Goal: Information Seeking & Learning: Learn about a topic

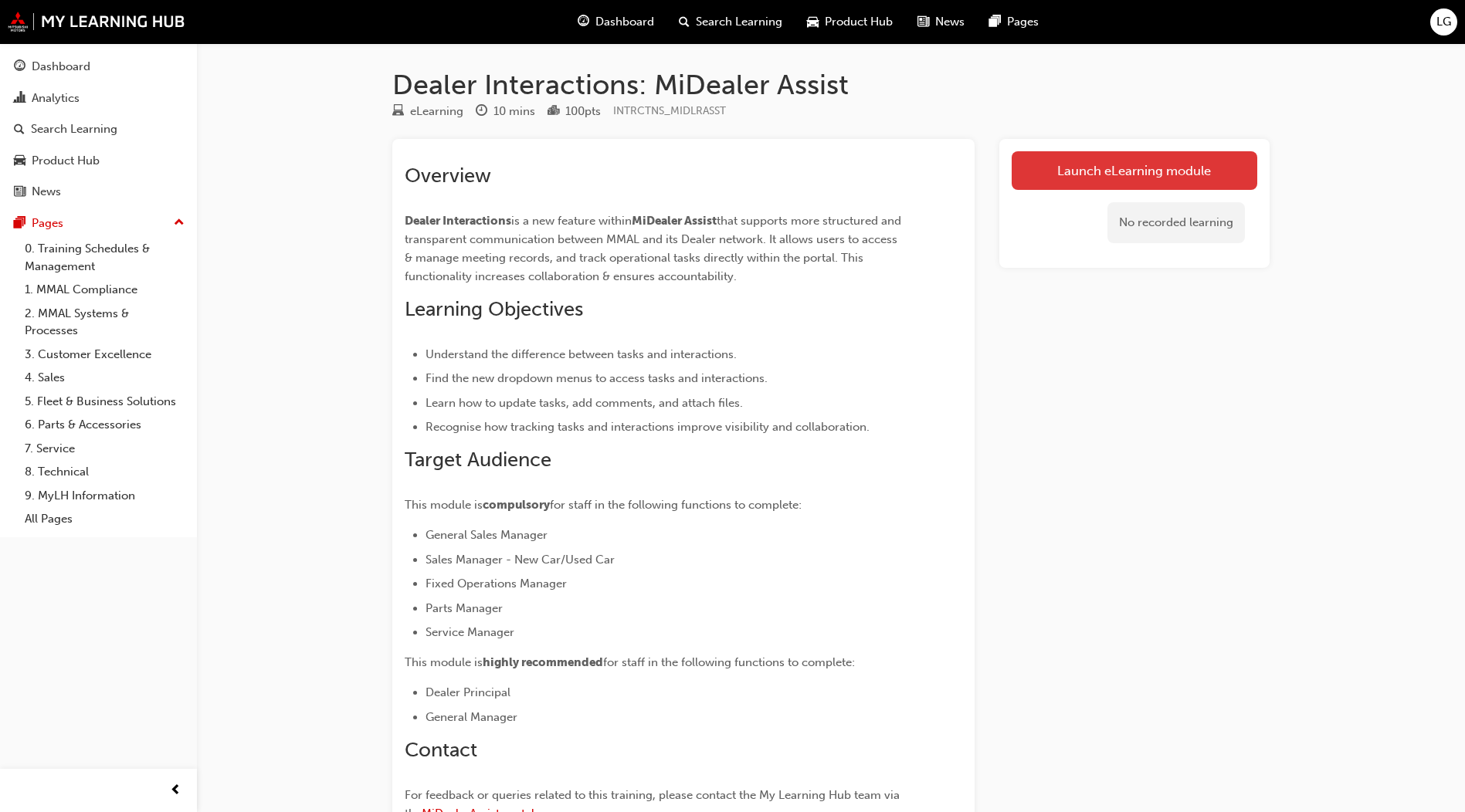
click at [1223, 177] on link "Launch eLearning module" at bounding box center [1134, 171] width 245 height 39
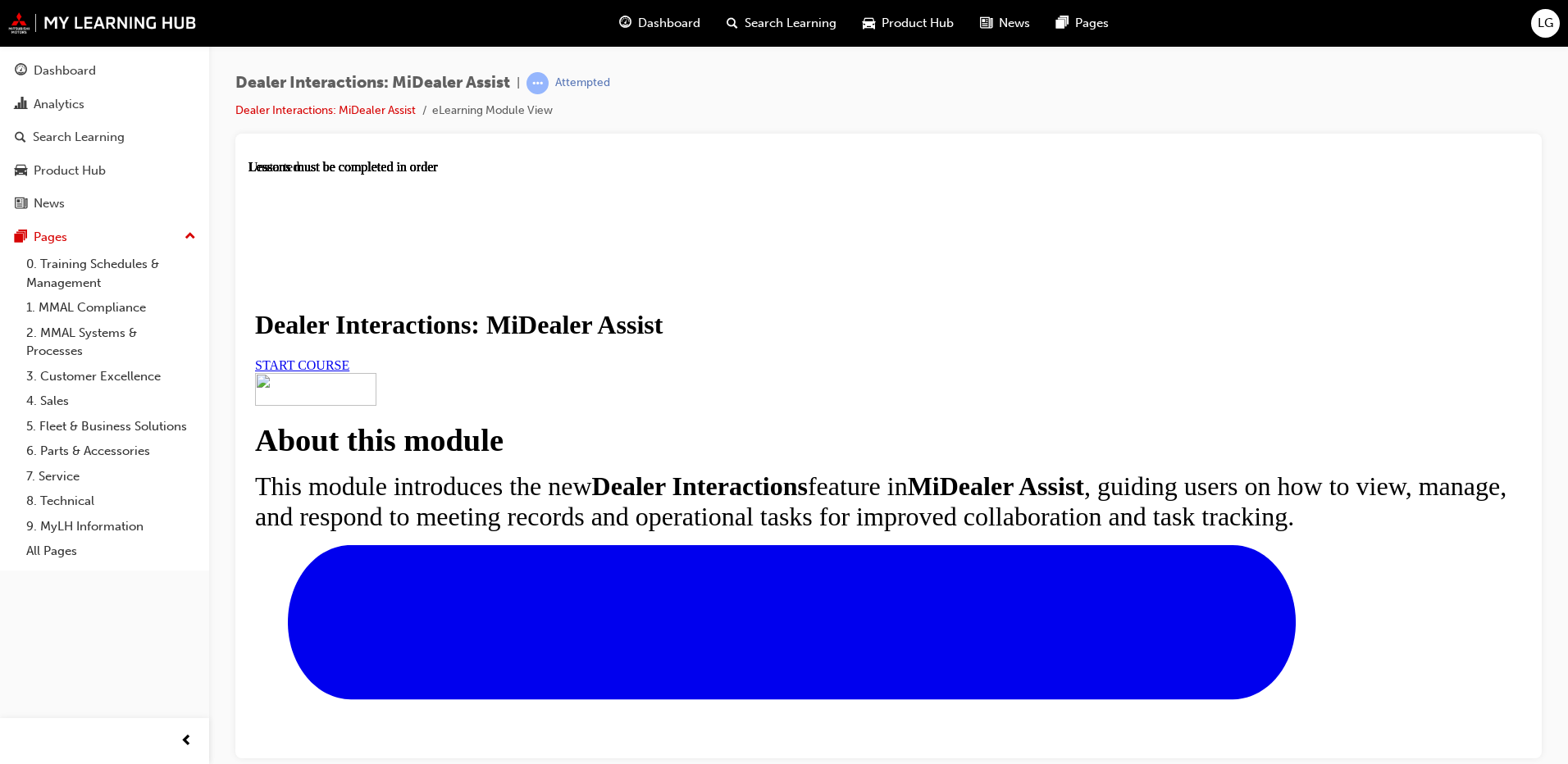
click at [349, 372] on span "START COURSE" at bounding box center [303, 365] width 95 height 14
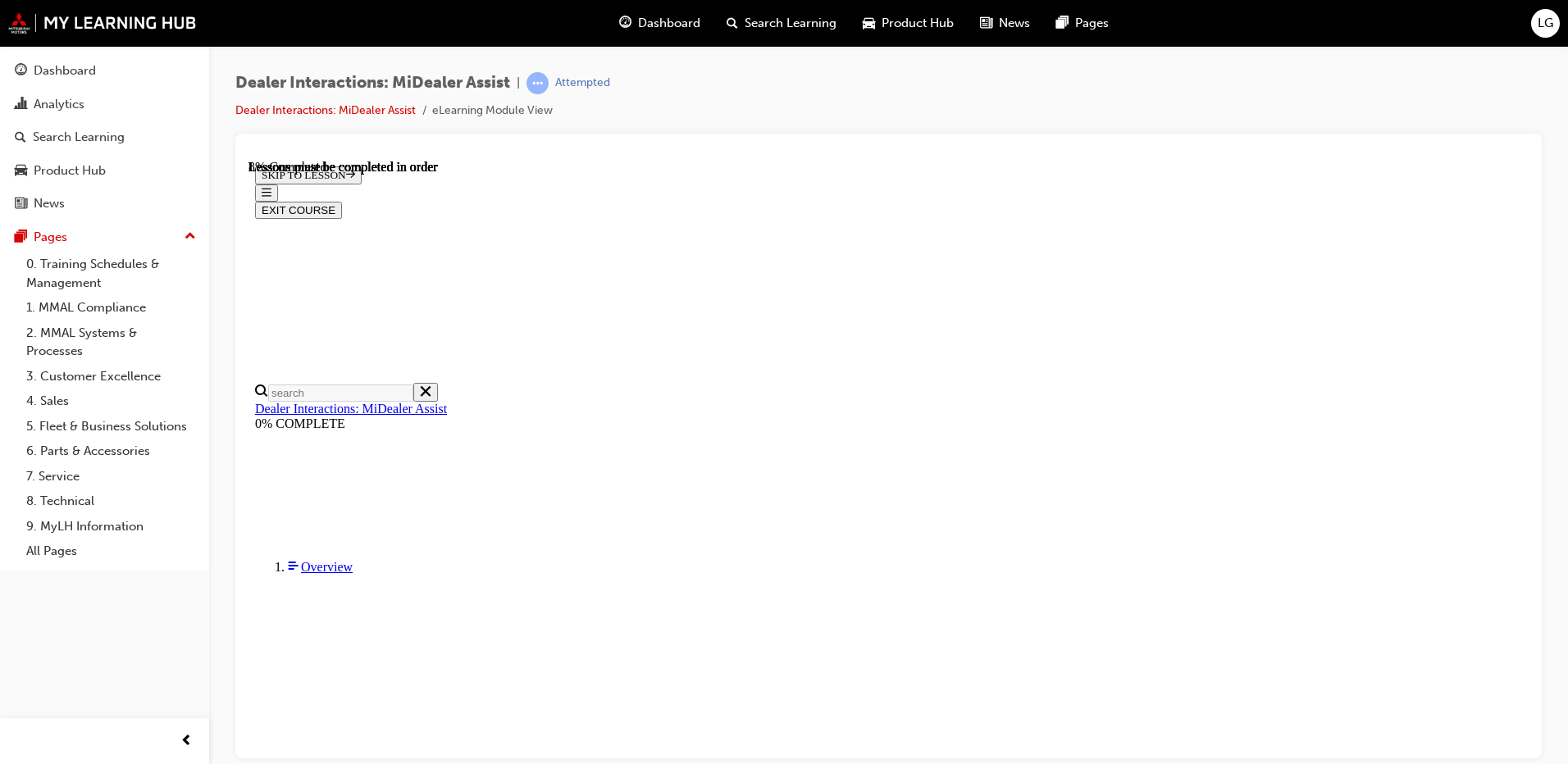
scroll to position [396, 0]
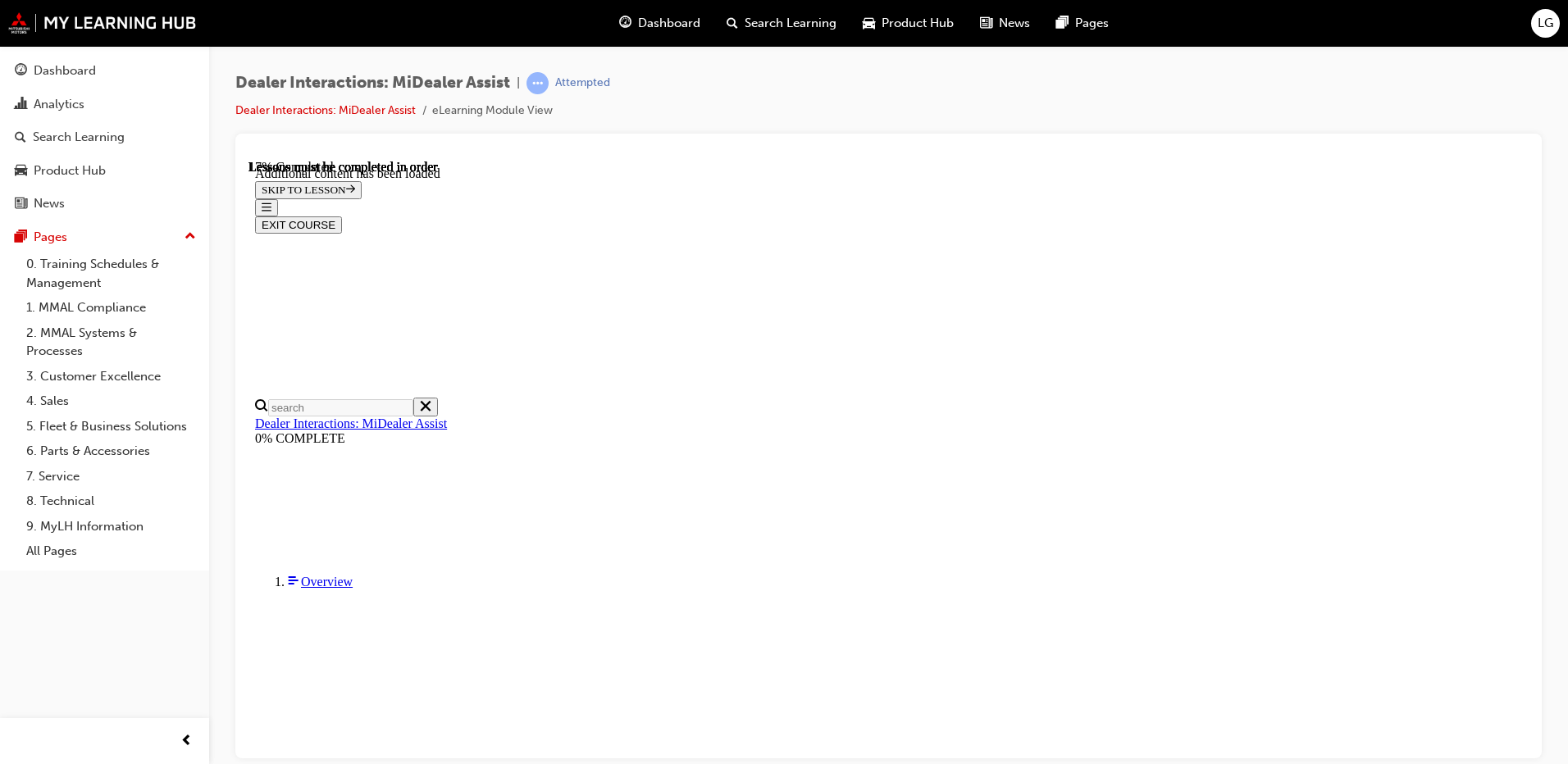
scroll to position [821, 0]
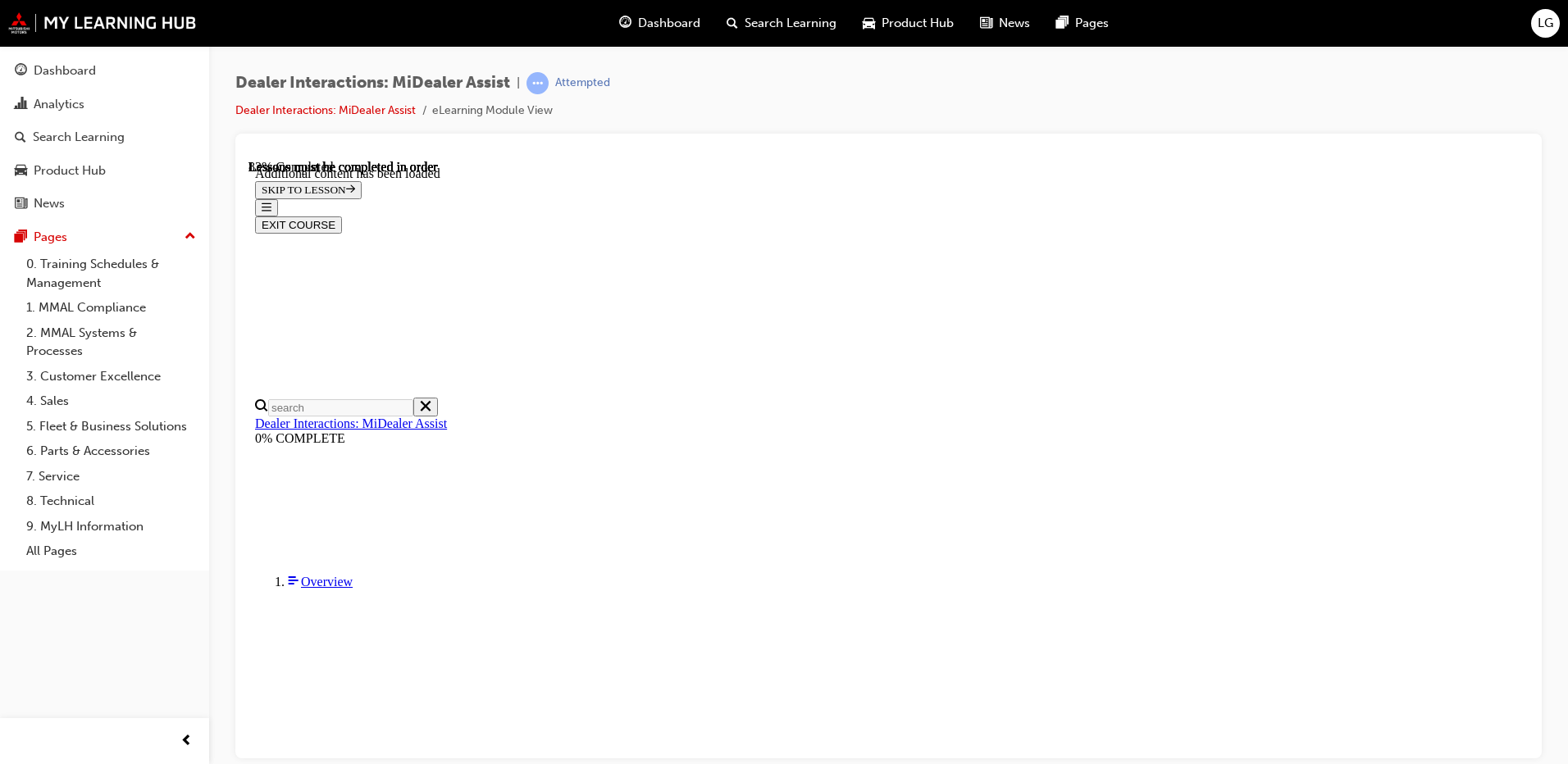
scroll to position [4172, 0]
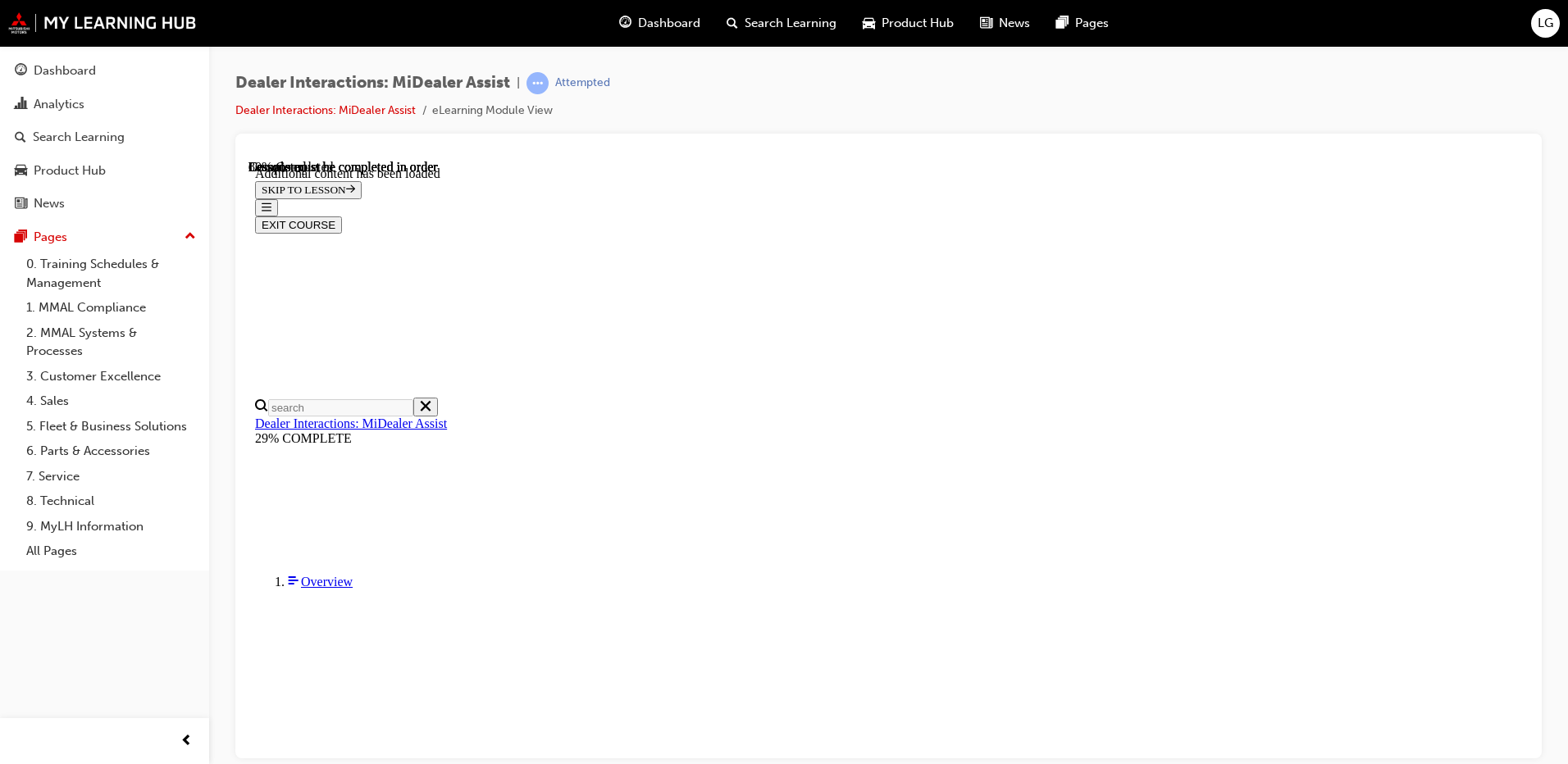
scroll to position [2729, 0]
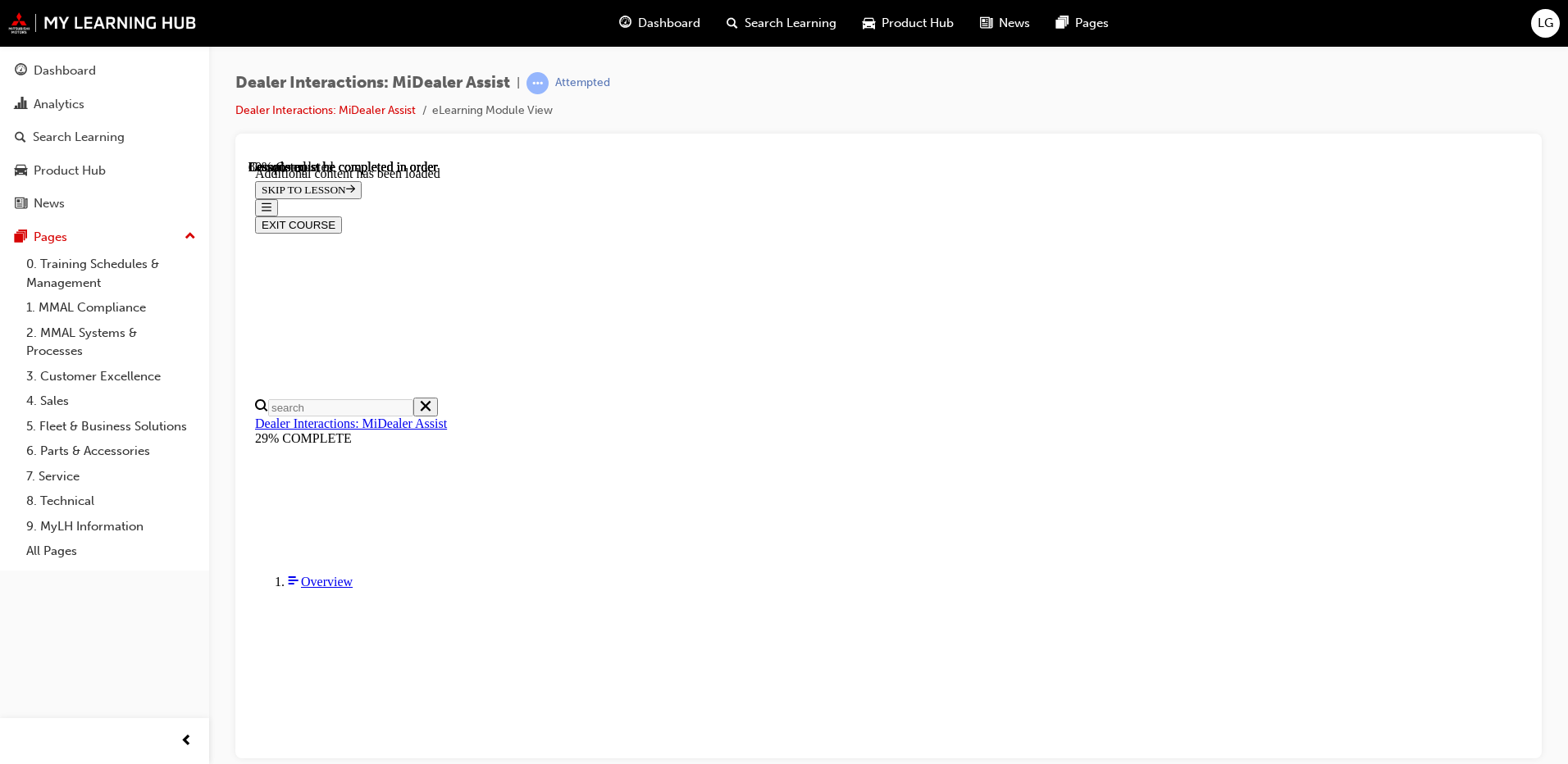
scroll to position [3506, 0]
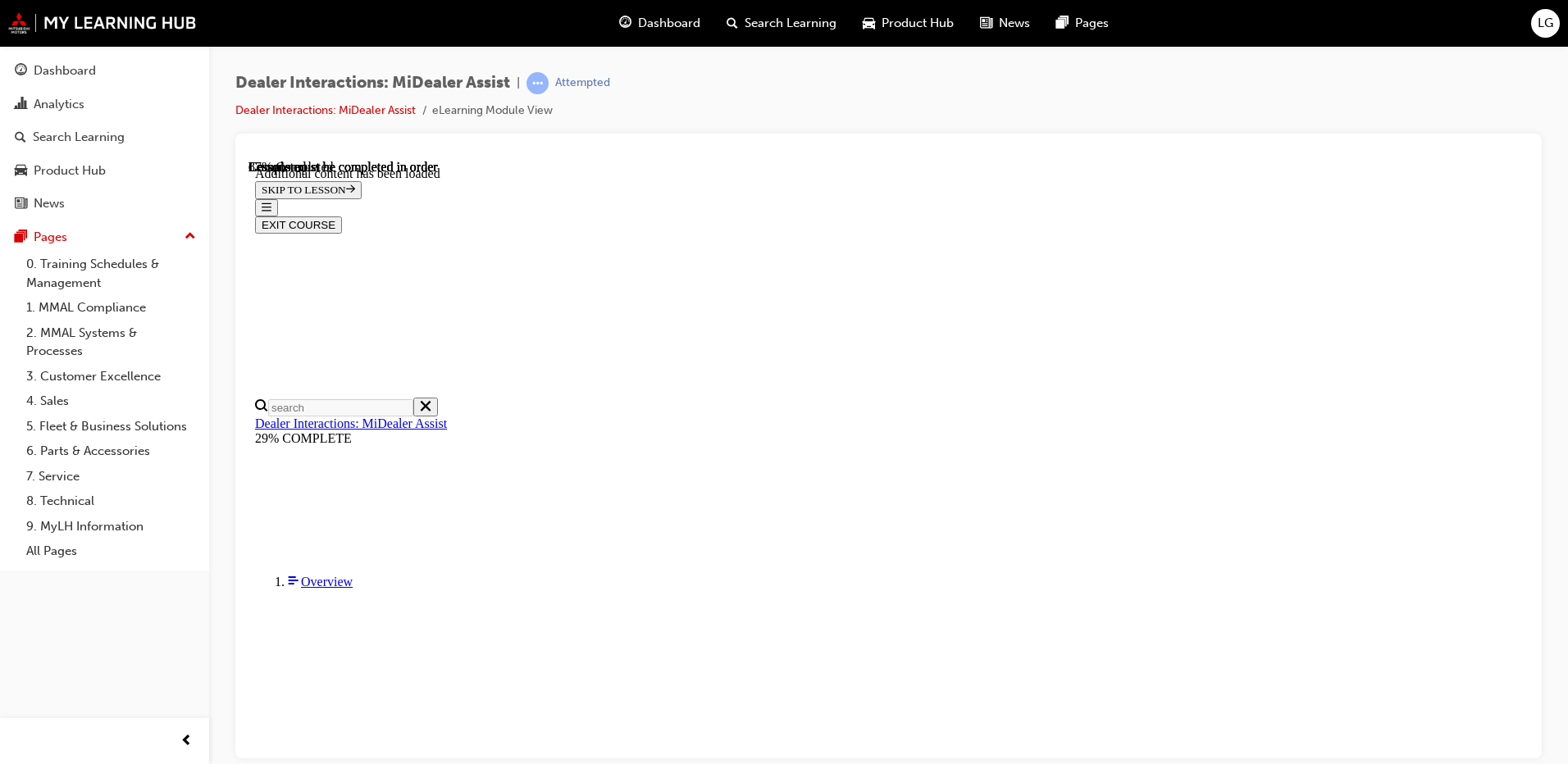
scroll to position [2691, 0]
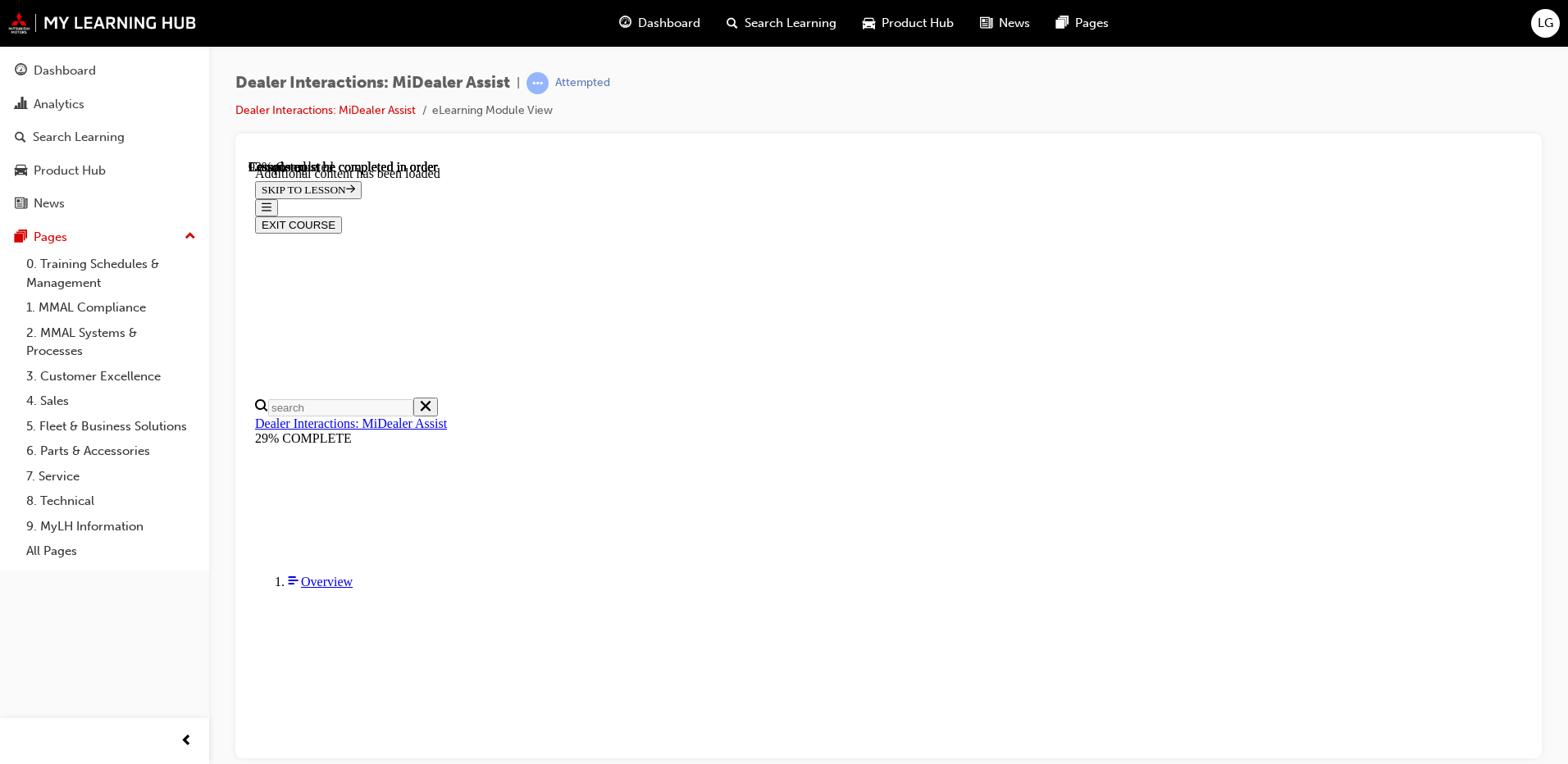
scroll to position [2281, 0]
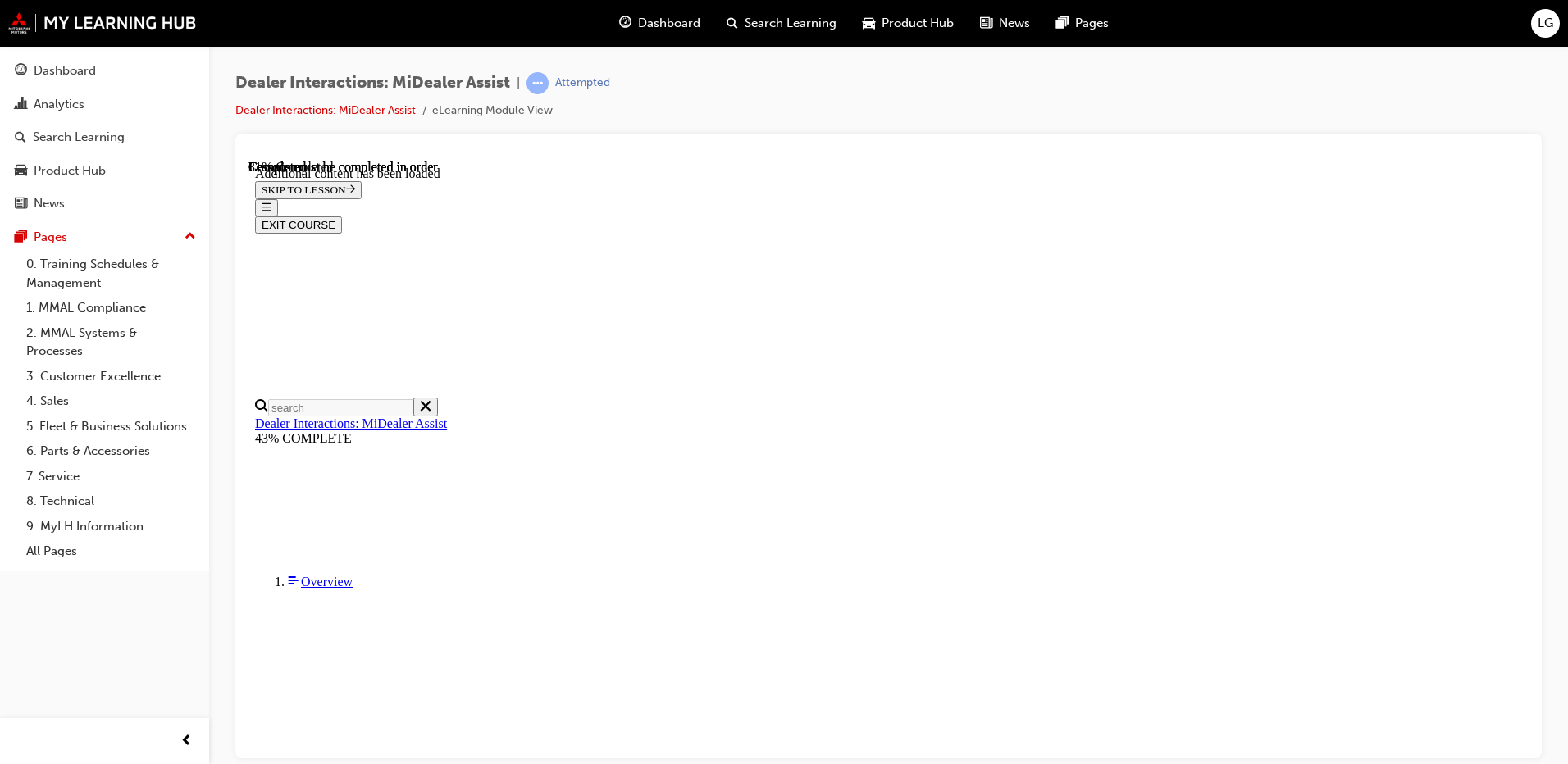
scroll to position [796, 0]
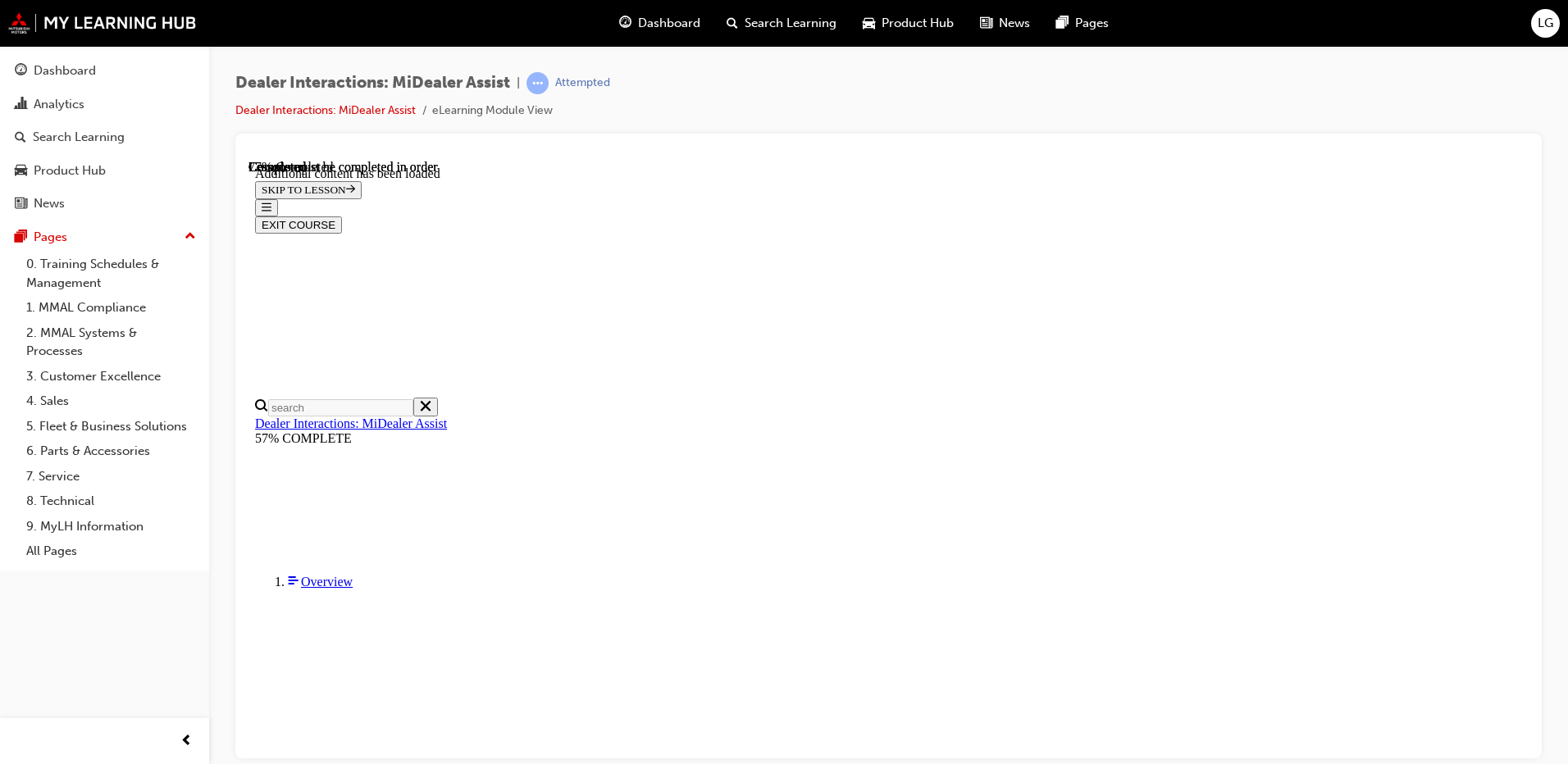
scroll to position [2087, 0]
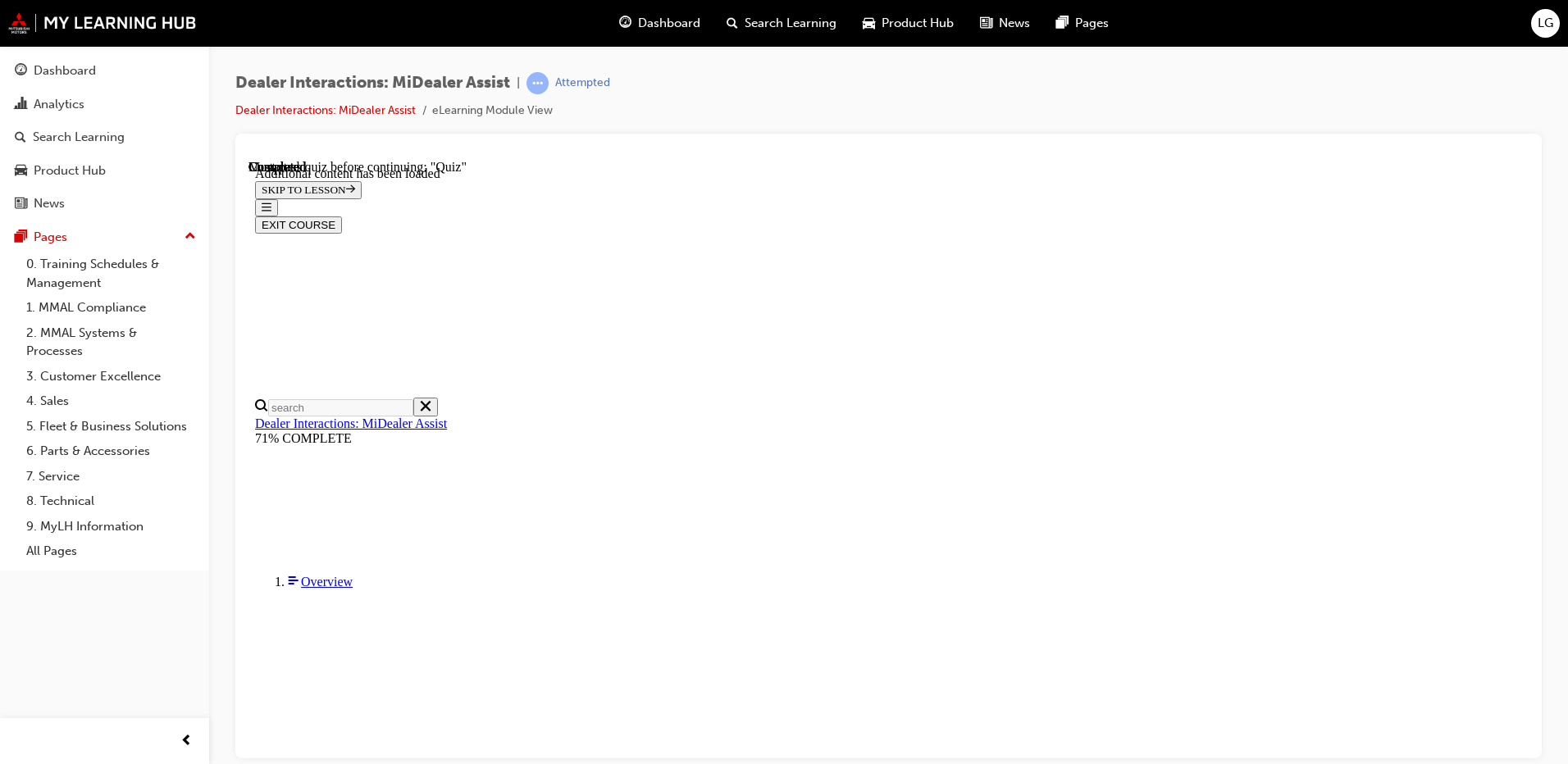
radio input "true"
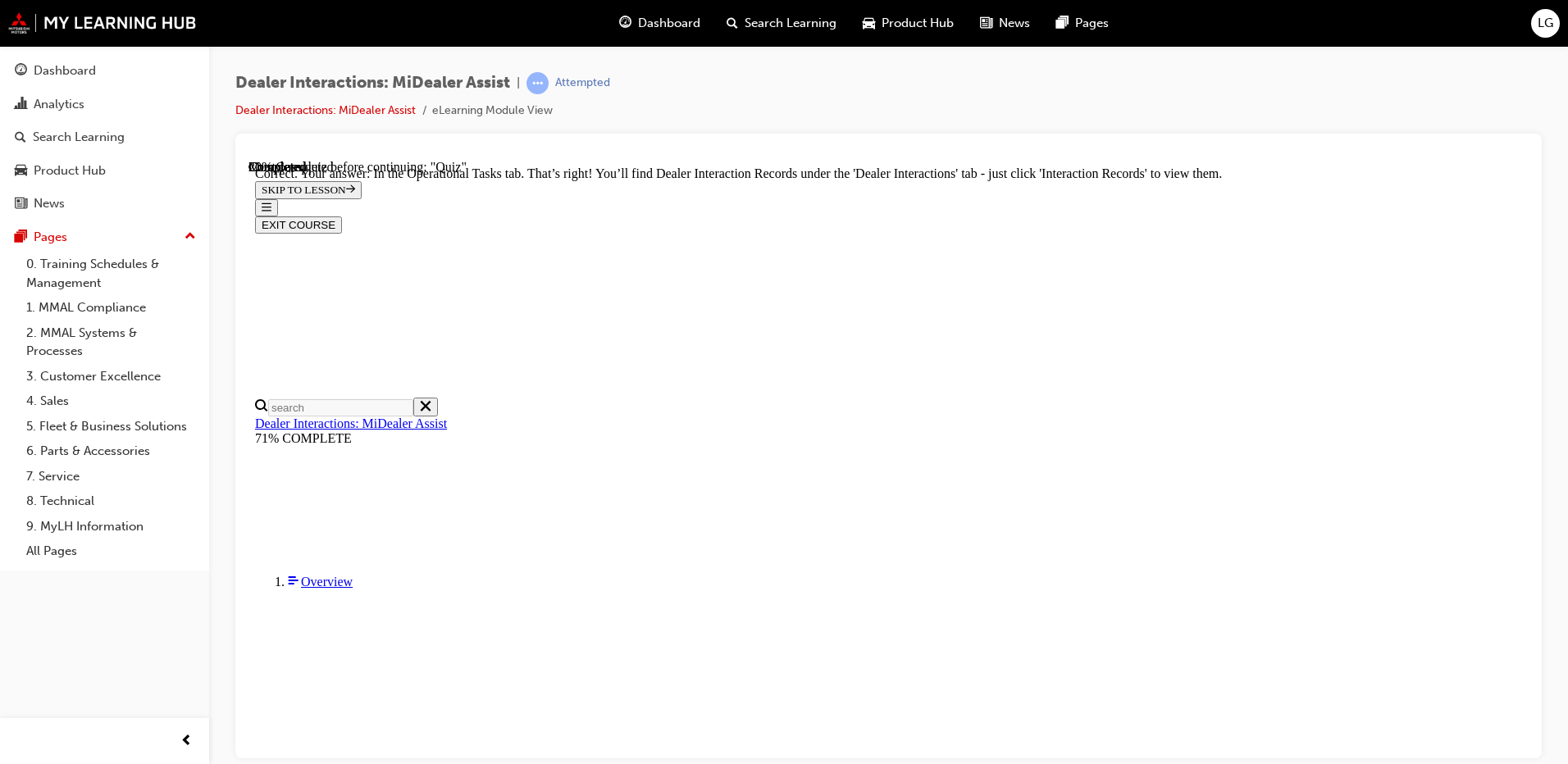
scroll to position [405, 0]
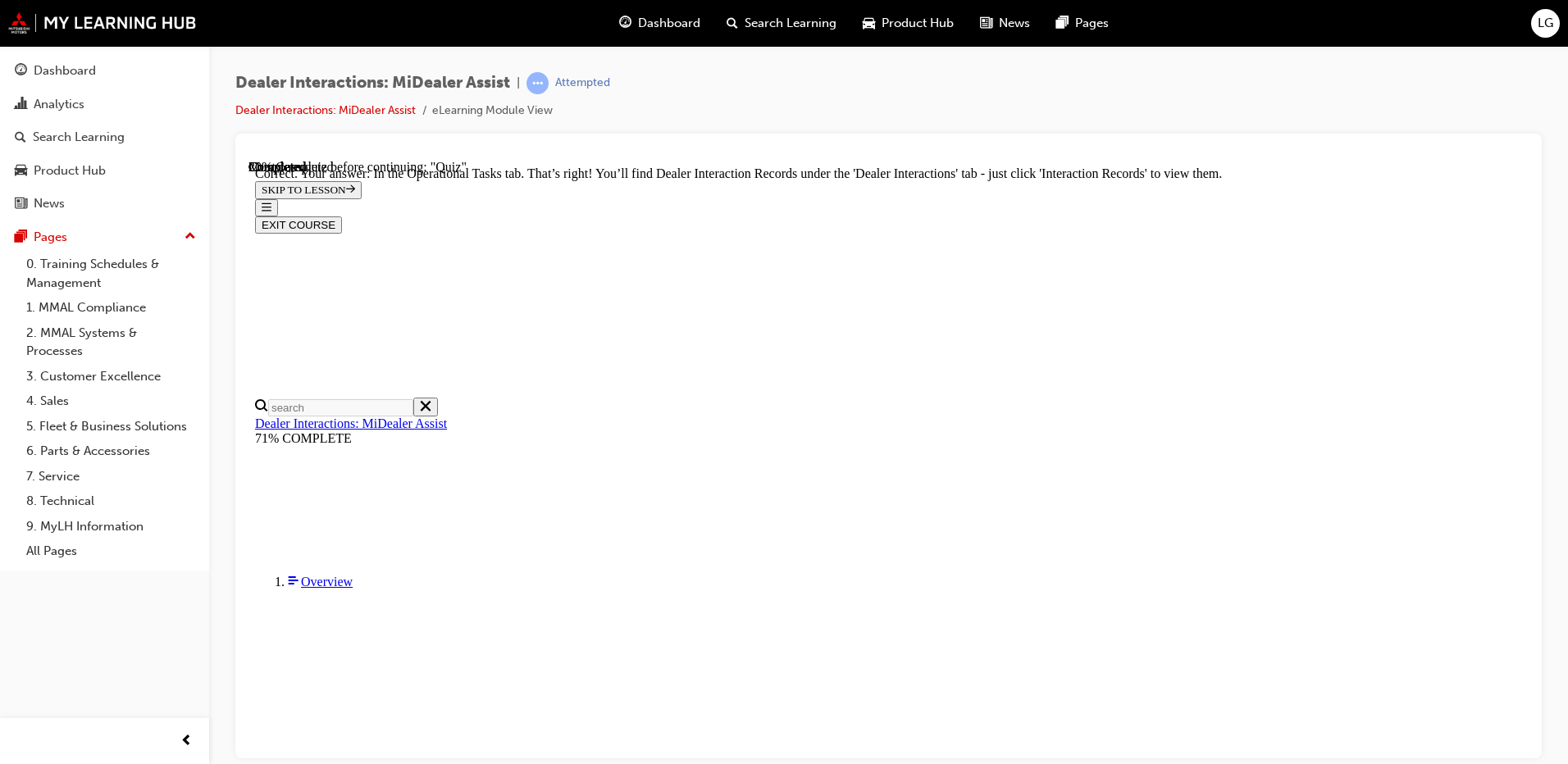
radio input "true"
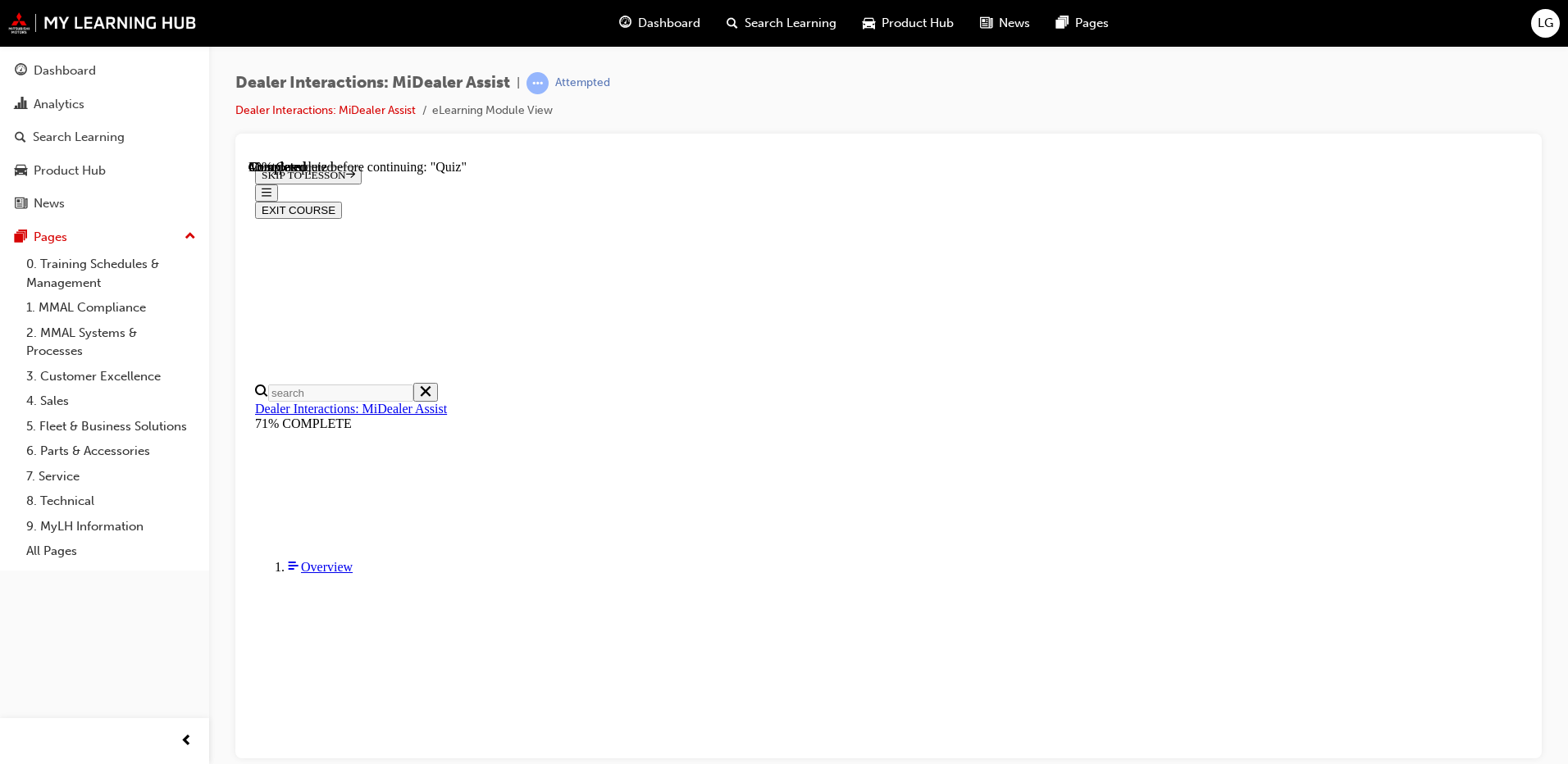
scroll to position [193, 0]
radio input "true"
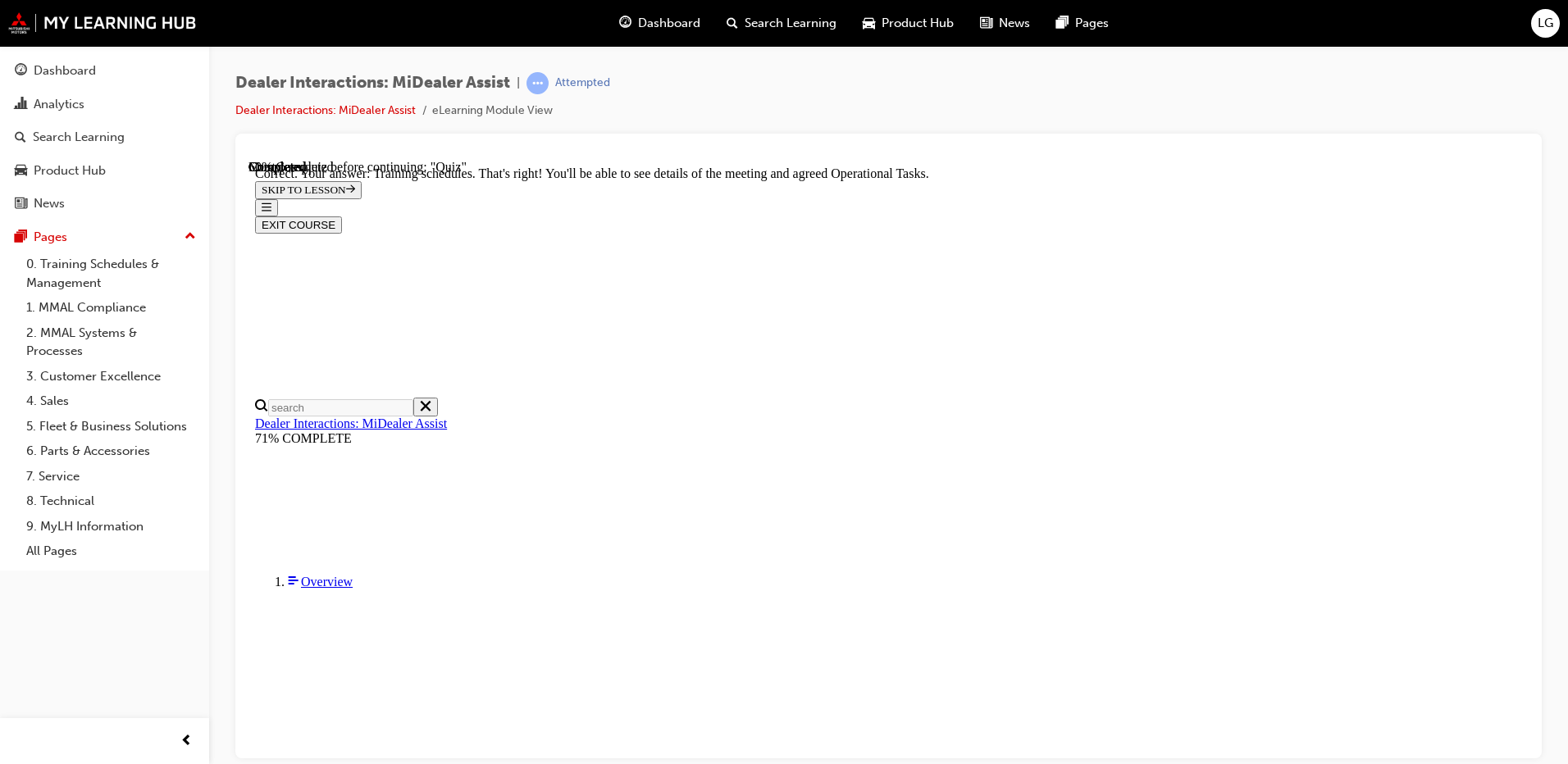
scroll to position [405, 0]
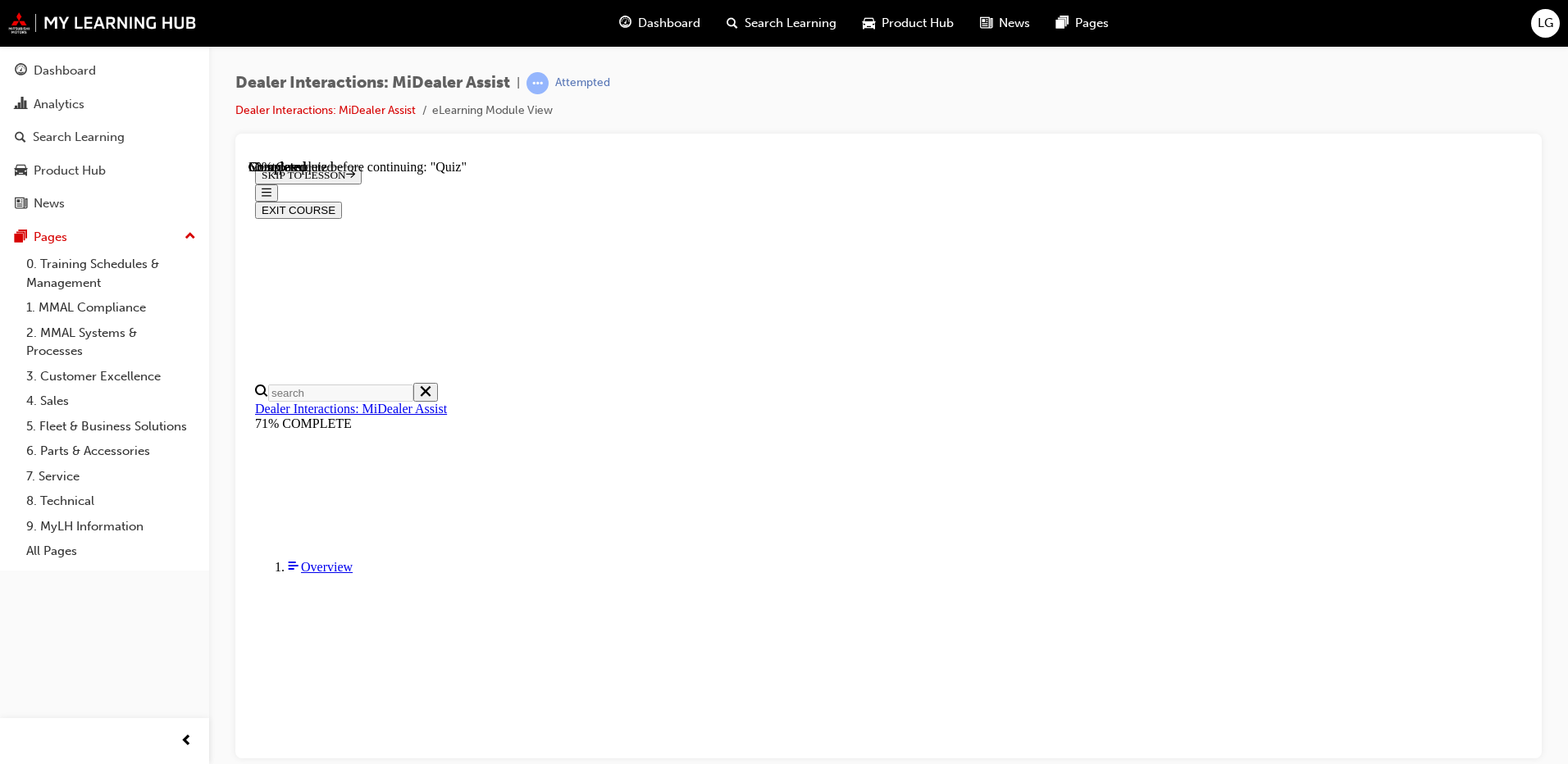
radio input "true"
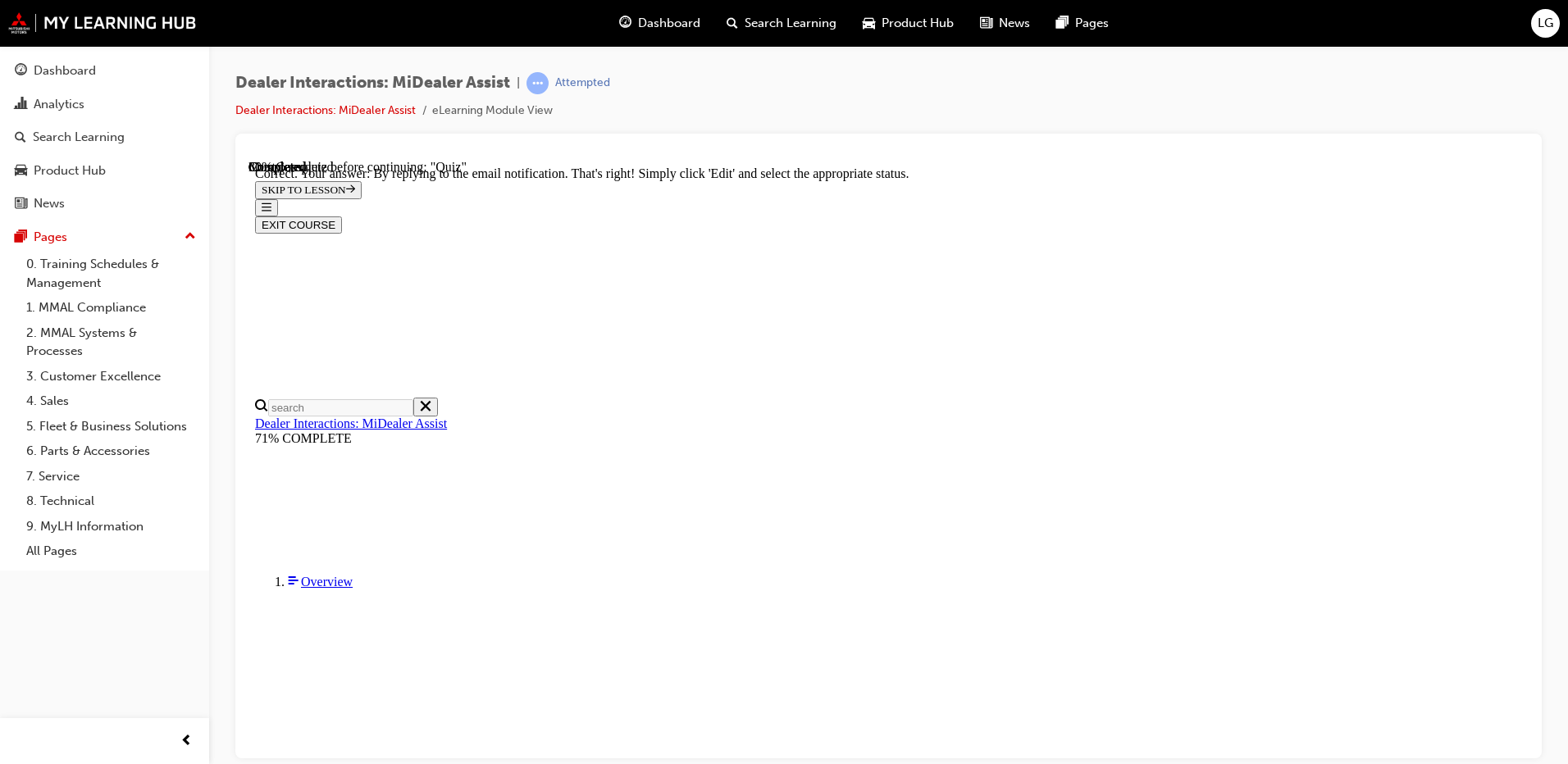
scroll to position [410, 0]
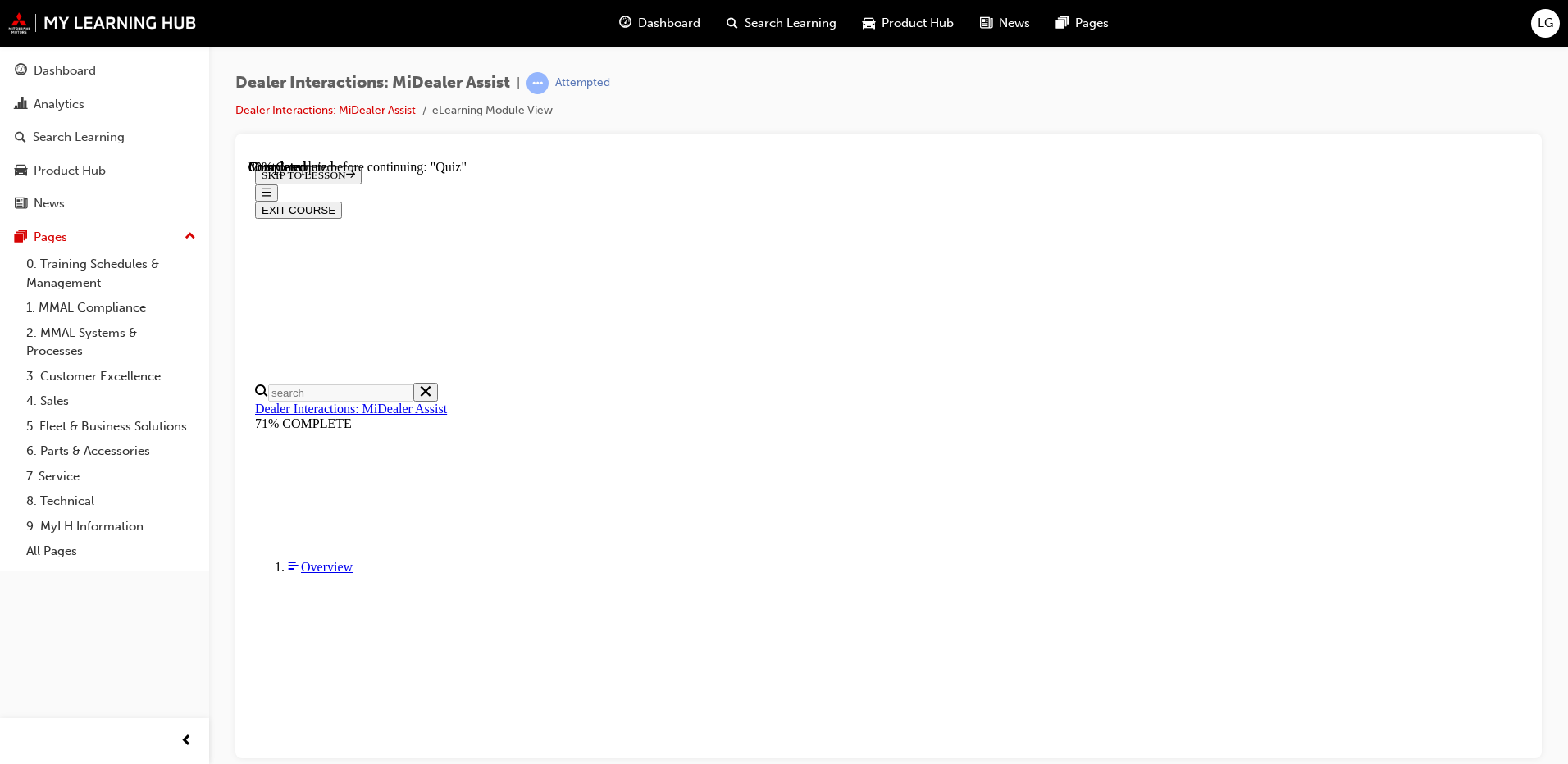
scroll to position [164, 0]
radio input "true"
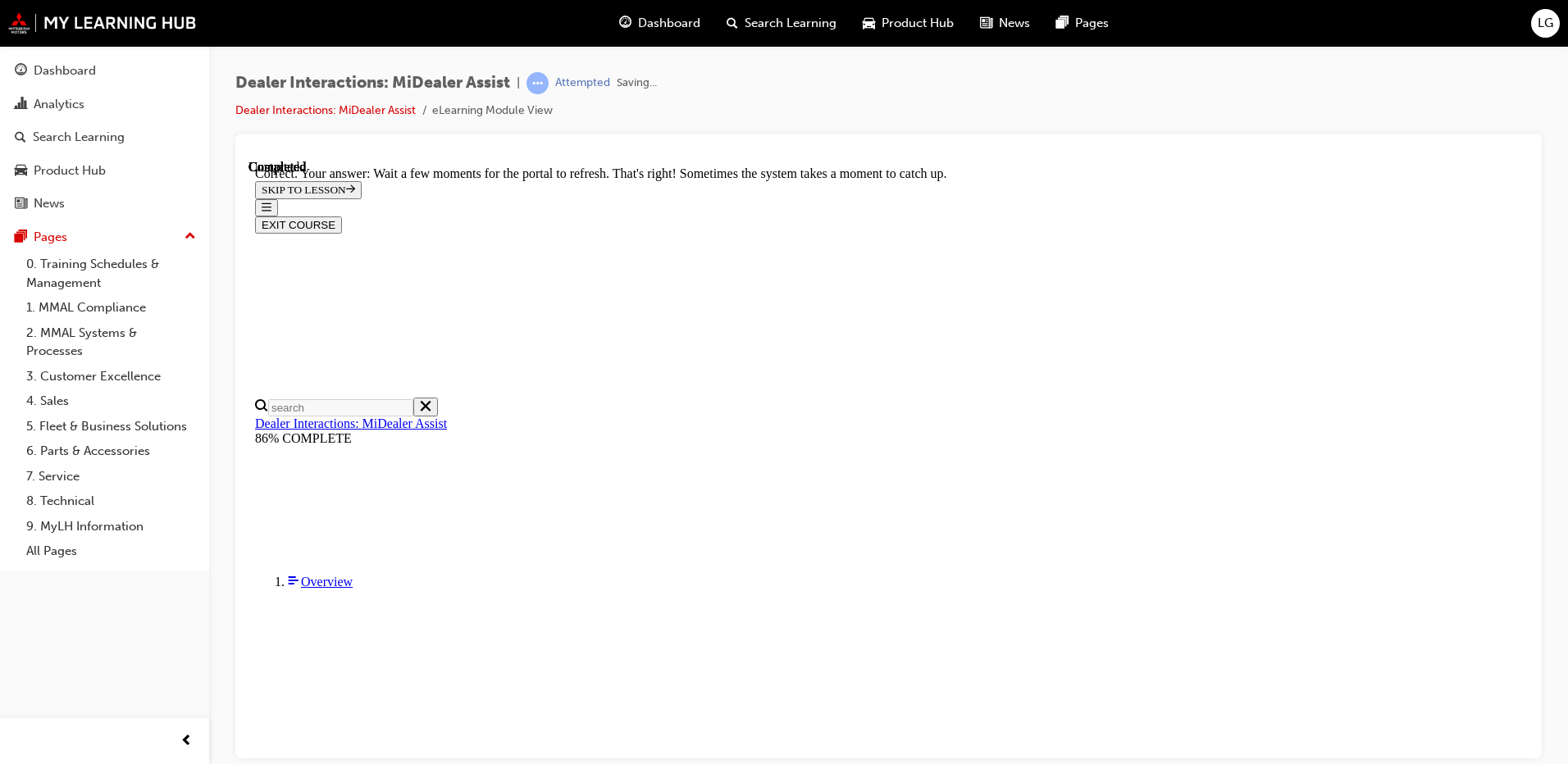
scroll to position [418, 0]
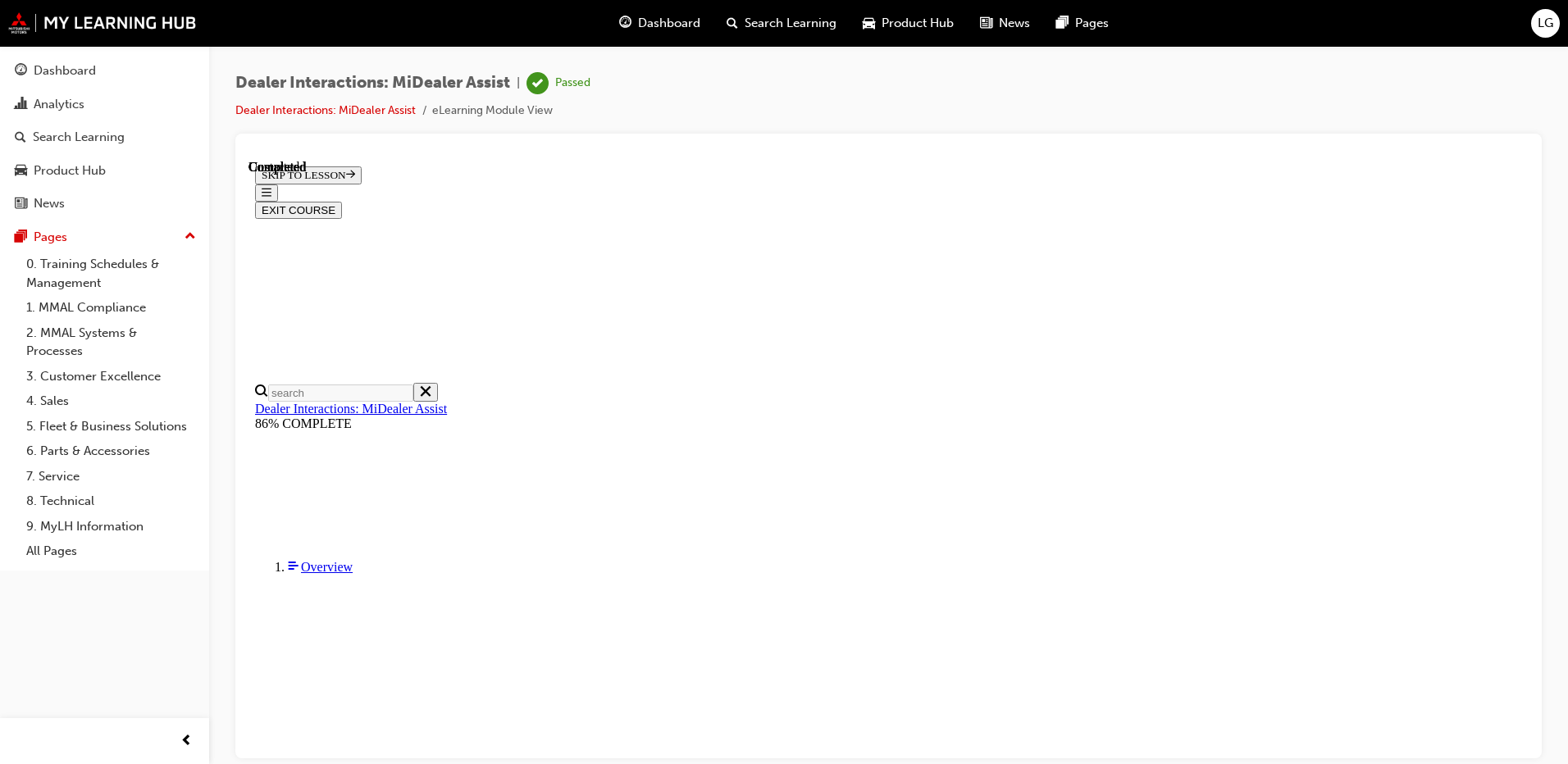
scroll to position [294, 0]
click at [342, 201] on button "EXIT COURSE" at bounding box center [299, 209] width 87 height 17
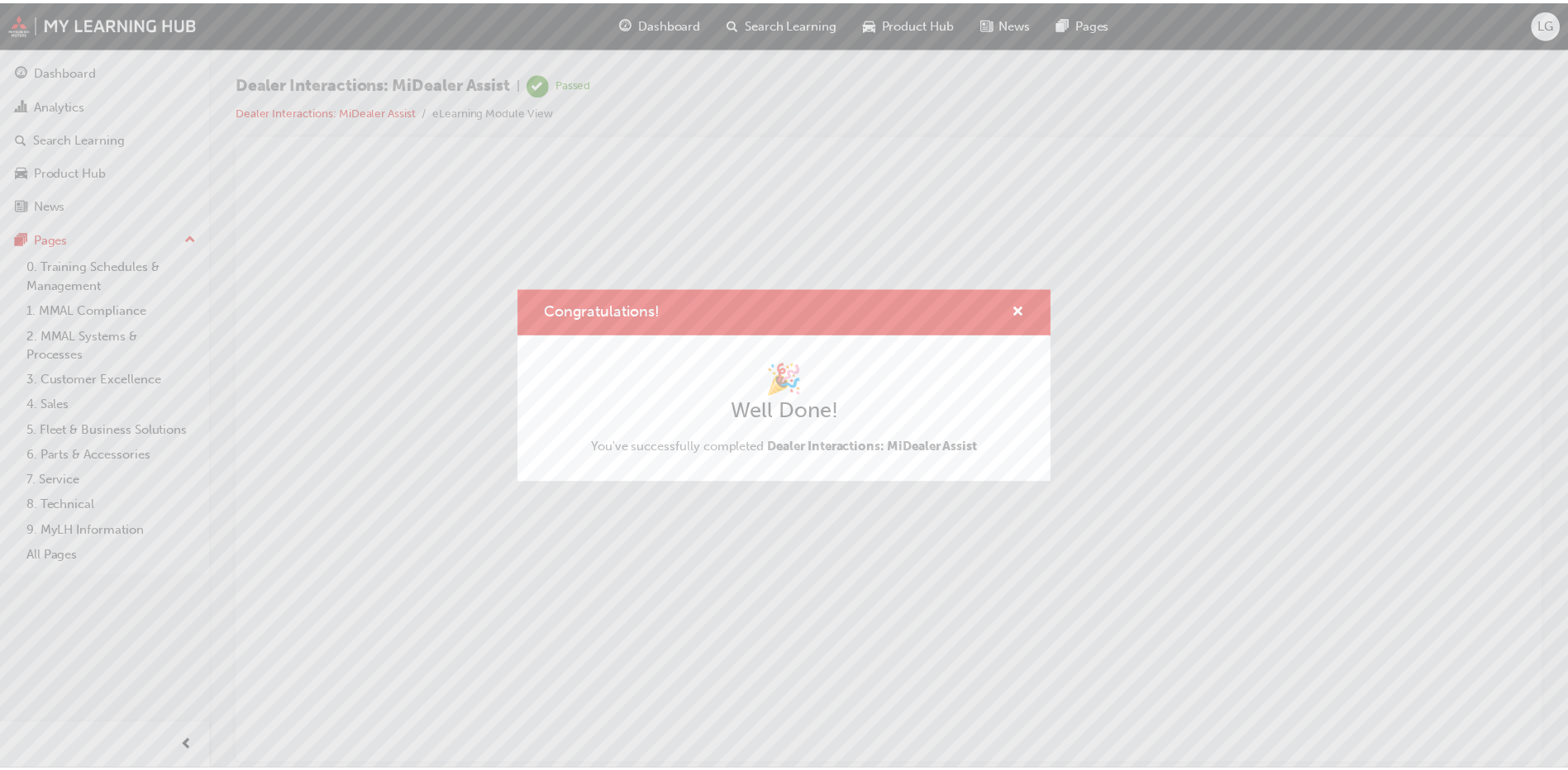
scroll to position [0, 0]
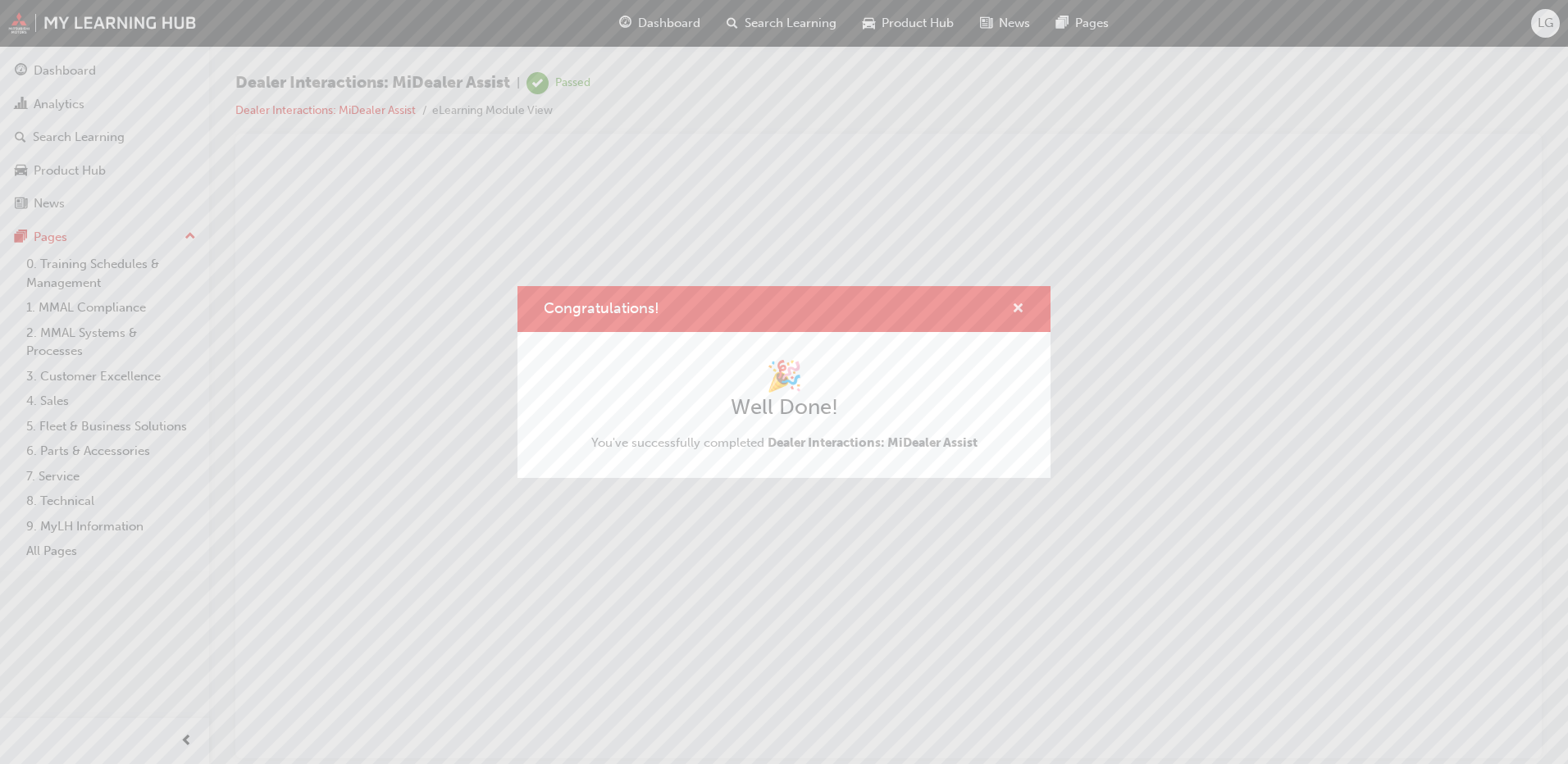
click at [1022, 312] on span "cross-icon" at bounding box center [1018, 310] width 12 height 15
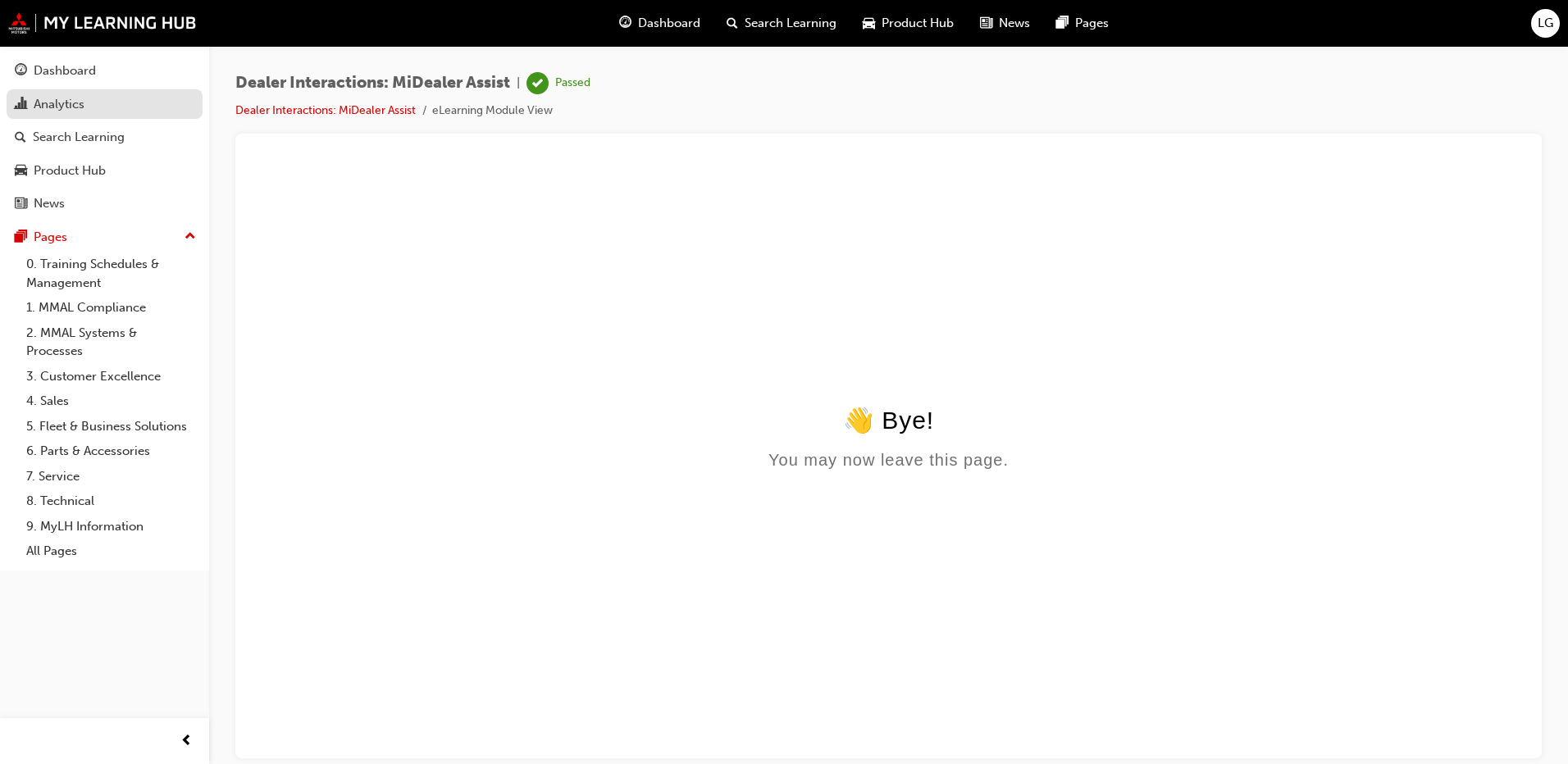
click at [70, 109] on div "Analytics" at bounding box center [59, 104] width 51 height 19
